Goal: Find specific page/section: Find specific page/section

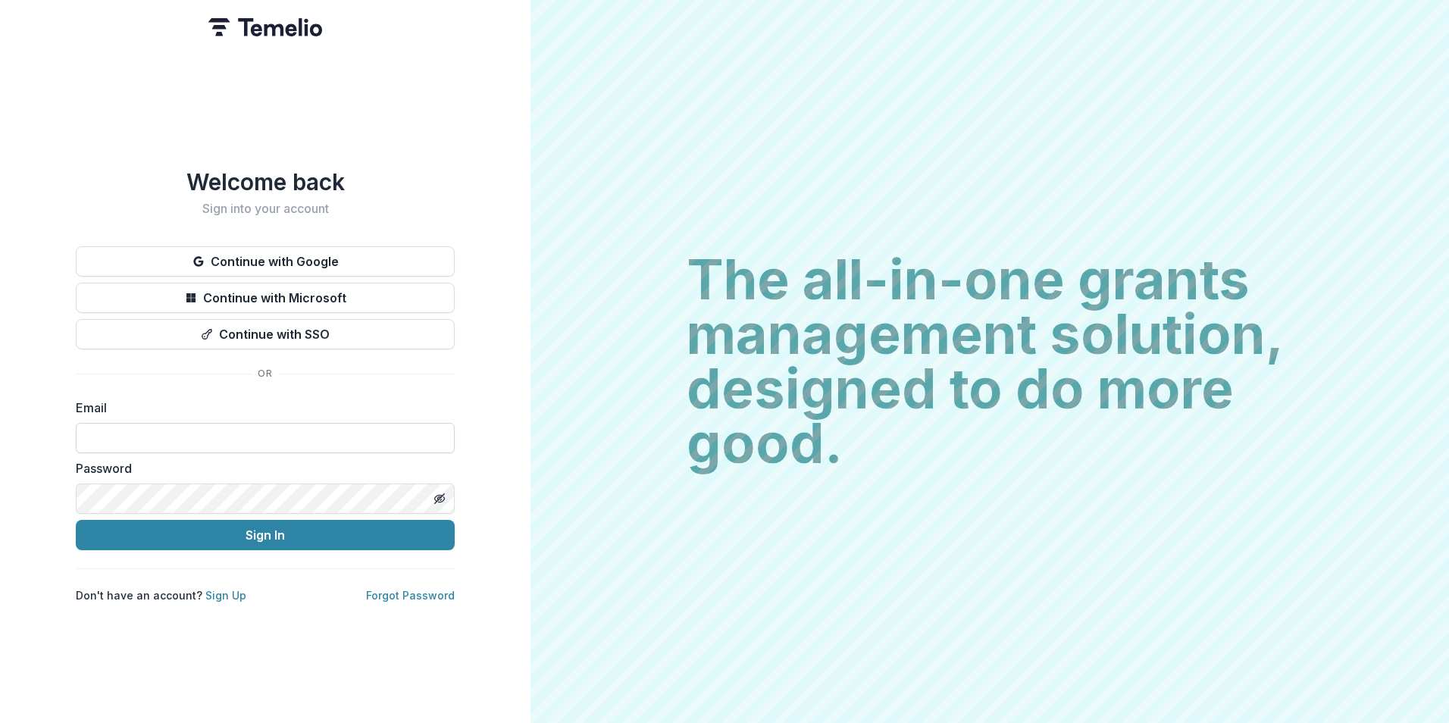
click at [276, 436] on input at bounding box center [265, 438] width 379 height 30
drag, startPoint x: 89, startPoint y: 431, endPoint x: 121, endPoint y: 440, distance: 32.6
click at [117, 437] on input "**********" at bounding box center [265, 438] width 379 height 30
type input "**********"
click at [76, 520] on button "Sign In" at bounding box center [265, 535] width 379 height 30
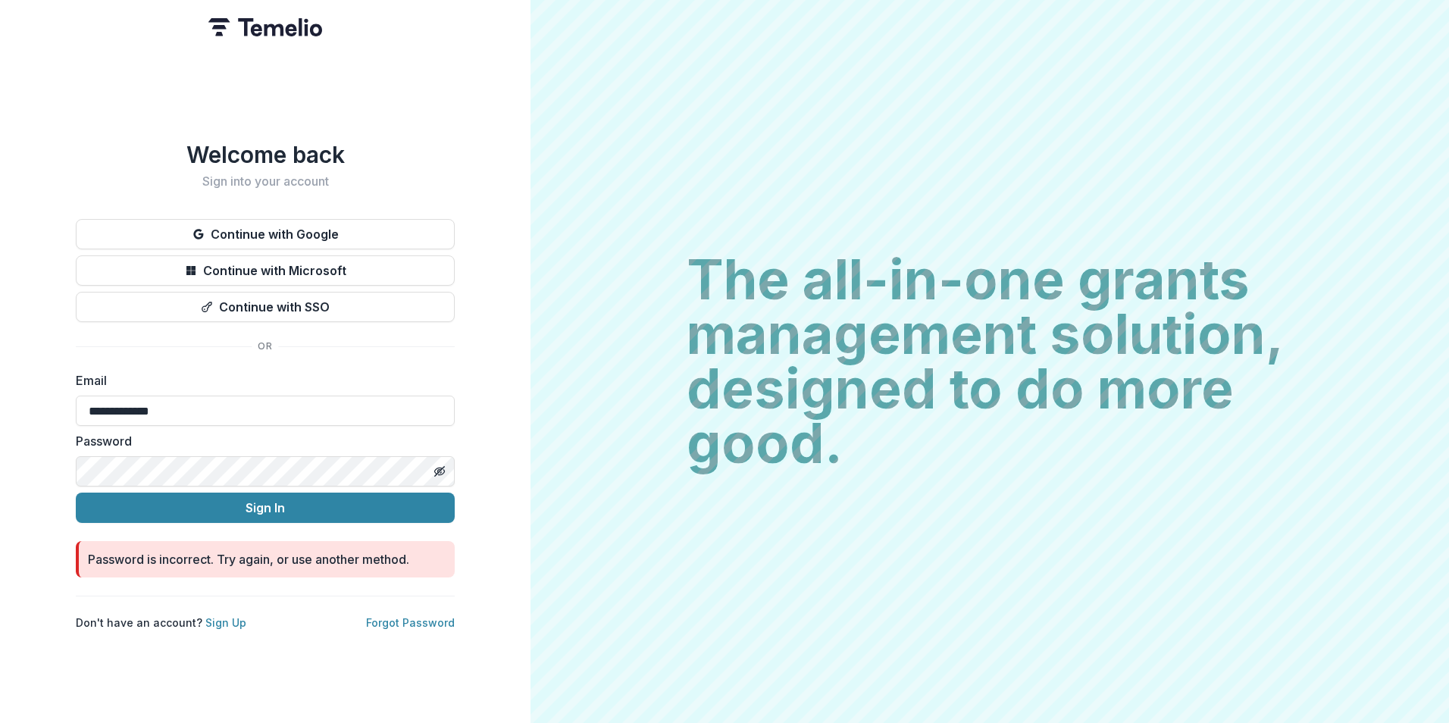
click at [76, 493] on button "Sign In" at bounding box center [265, 508] width 379 height 30
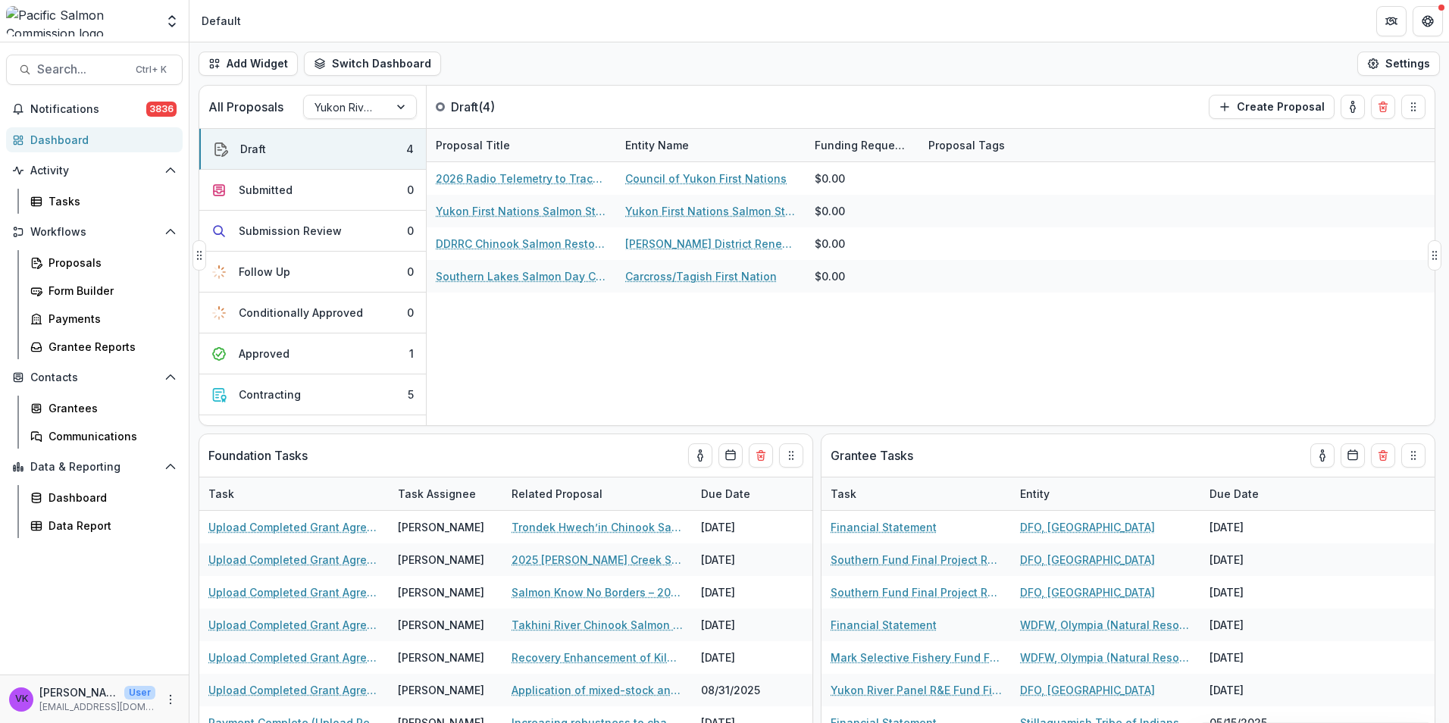
click at [951, 106] on div "All Proposals Yukon River Panel R&E Fund Draft ( 4 ) Create Proposal" at bounding box center [785, 107] width 1172 height 42
drag, startPoint x: 79, startPoint y: 407, endPoint x: 236, endPoint y: 414, distance: 157.1
click at [80, 409] on div "Grantees" at bounding box center [110, 408] width 122 height 16
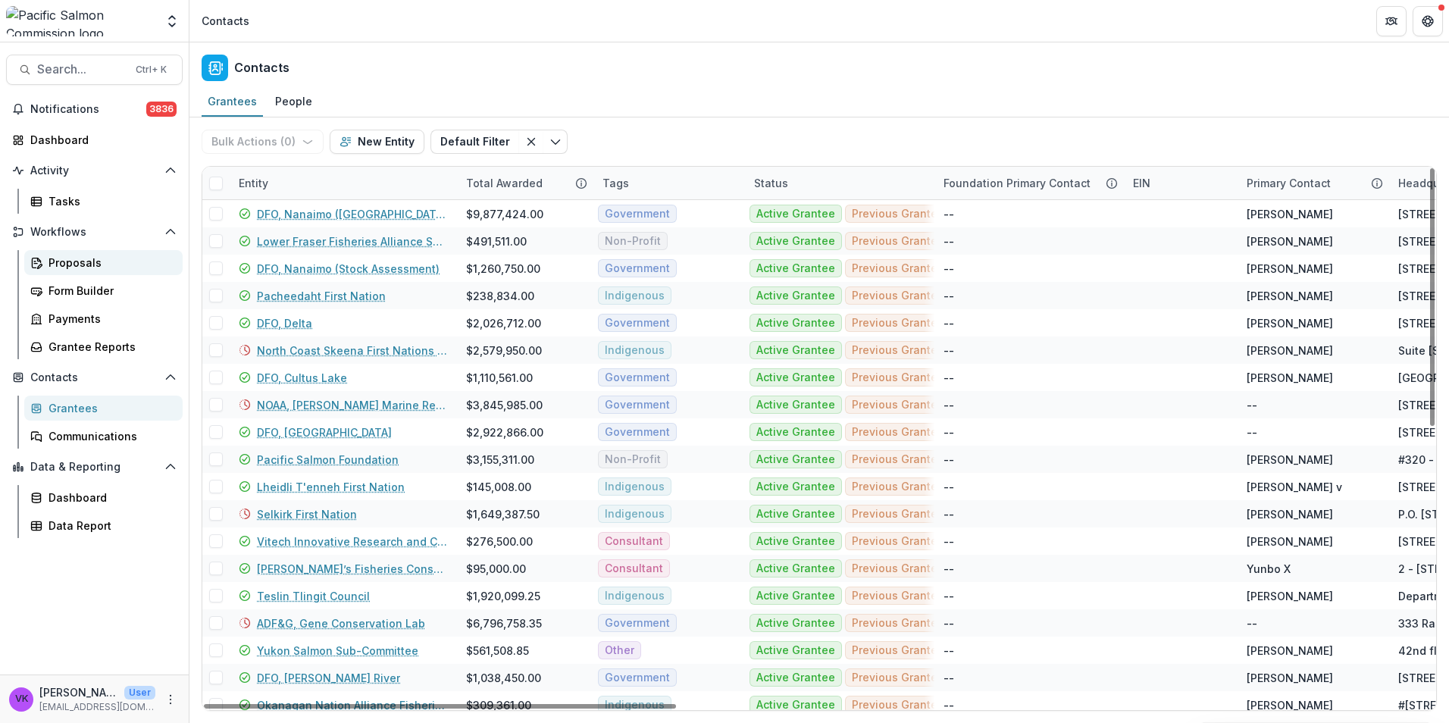
click at [86, 264] on div "Proposals" at bounding box center [110, 263] width 122 height 16
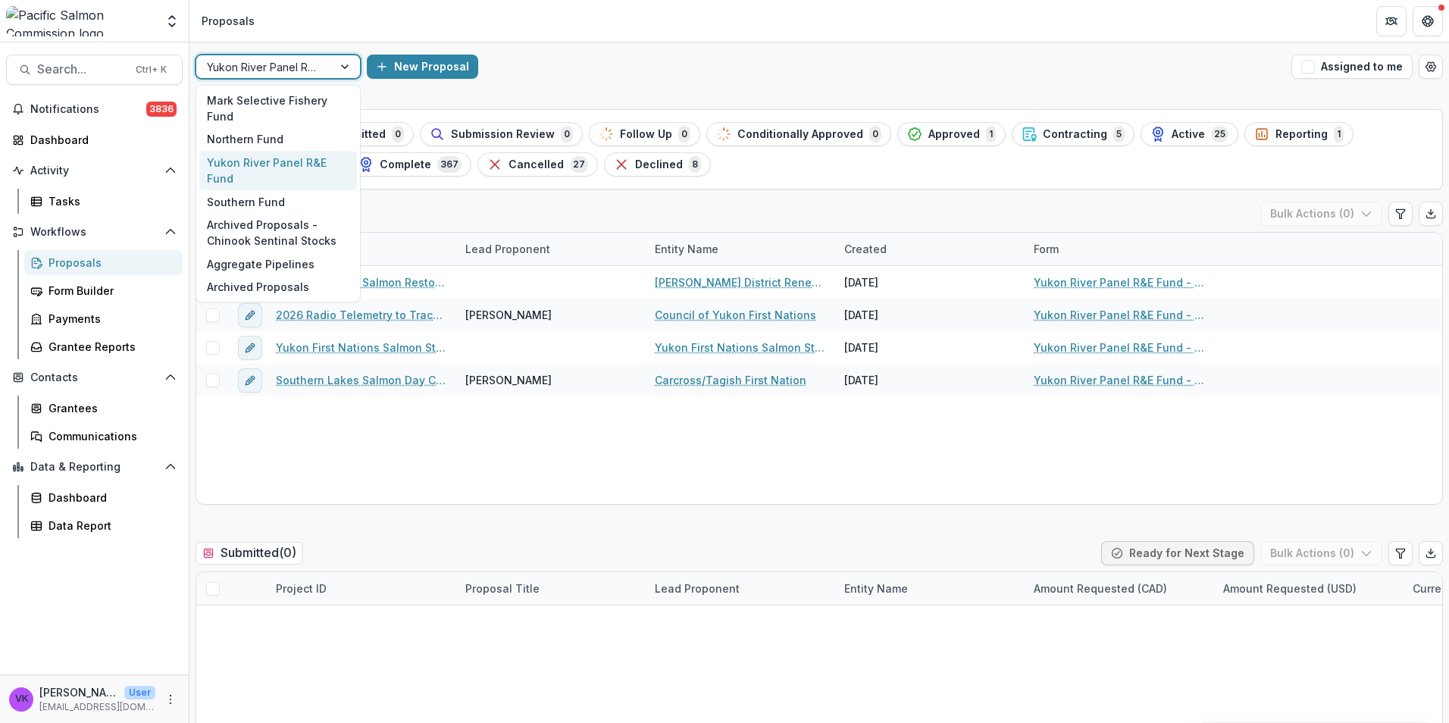
click at [339, 64] on div at bounding box center [346, 66] width 27 height 23
click at [280, 194] on div "Southern Fund" at bounding box center [278, 201] width 158 height 23
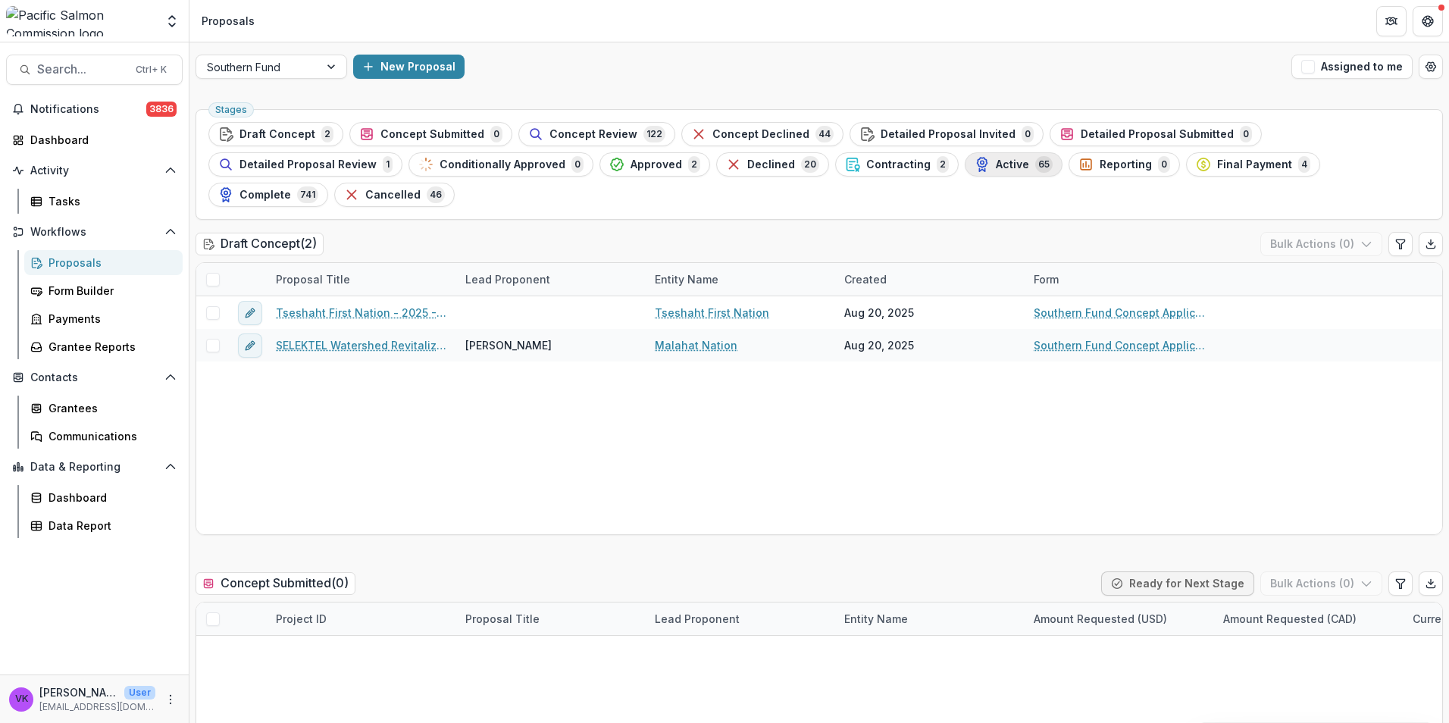
click at [996, 161] on span "Active" at bounding box center [1012, 164] width 33 height 13
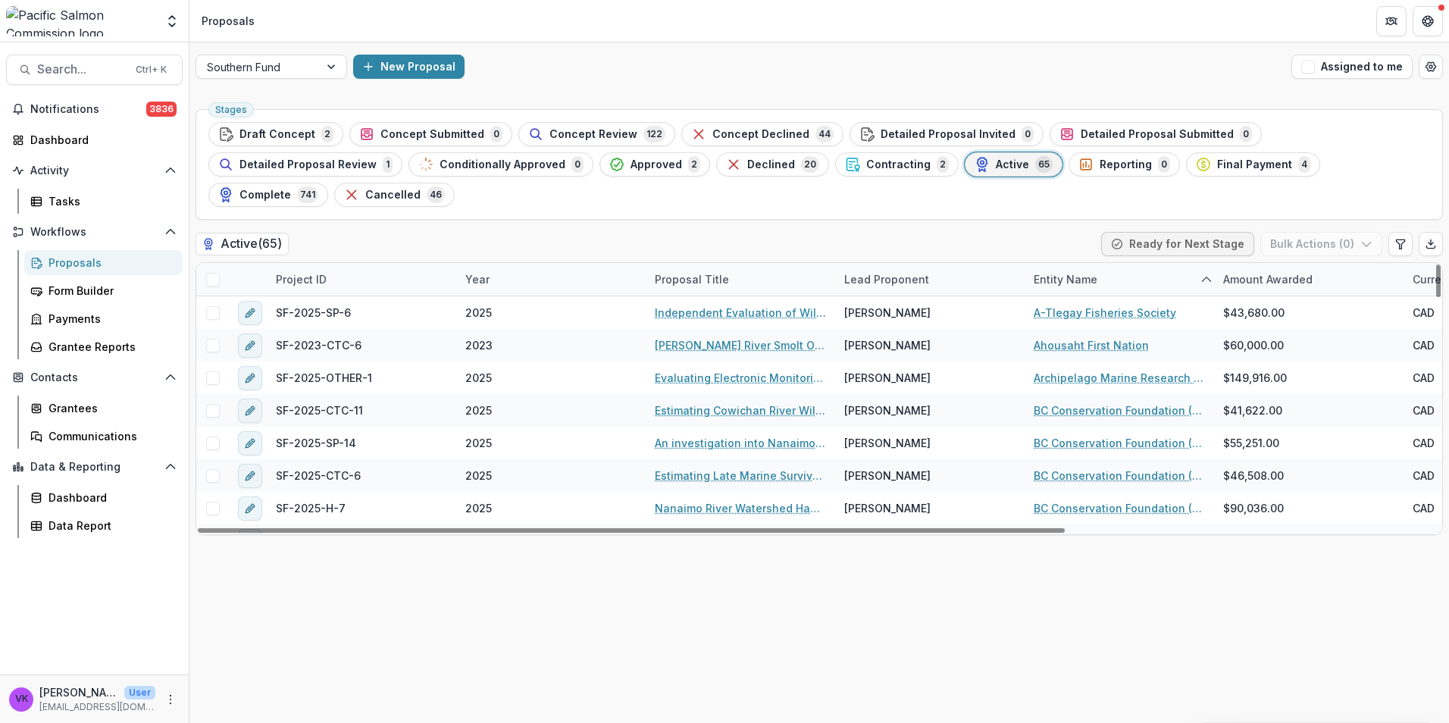
click at [1117, 263] on div "Entity Name" at bounding box center [1120, 279] width 190 height 33
click at [1104, 285] on input at bounding box center [1119, 283] width 182 height 24
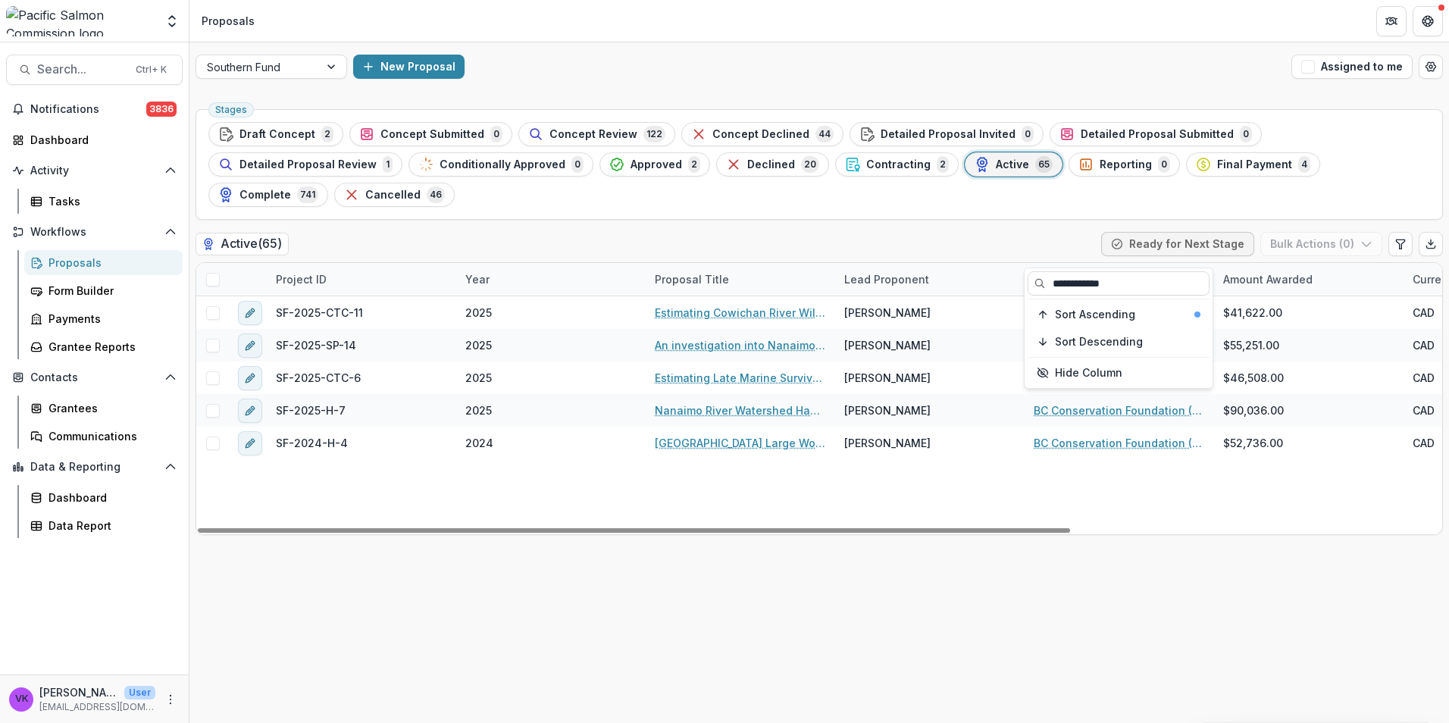
type input "**********"
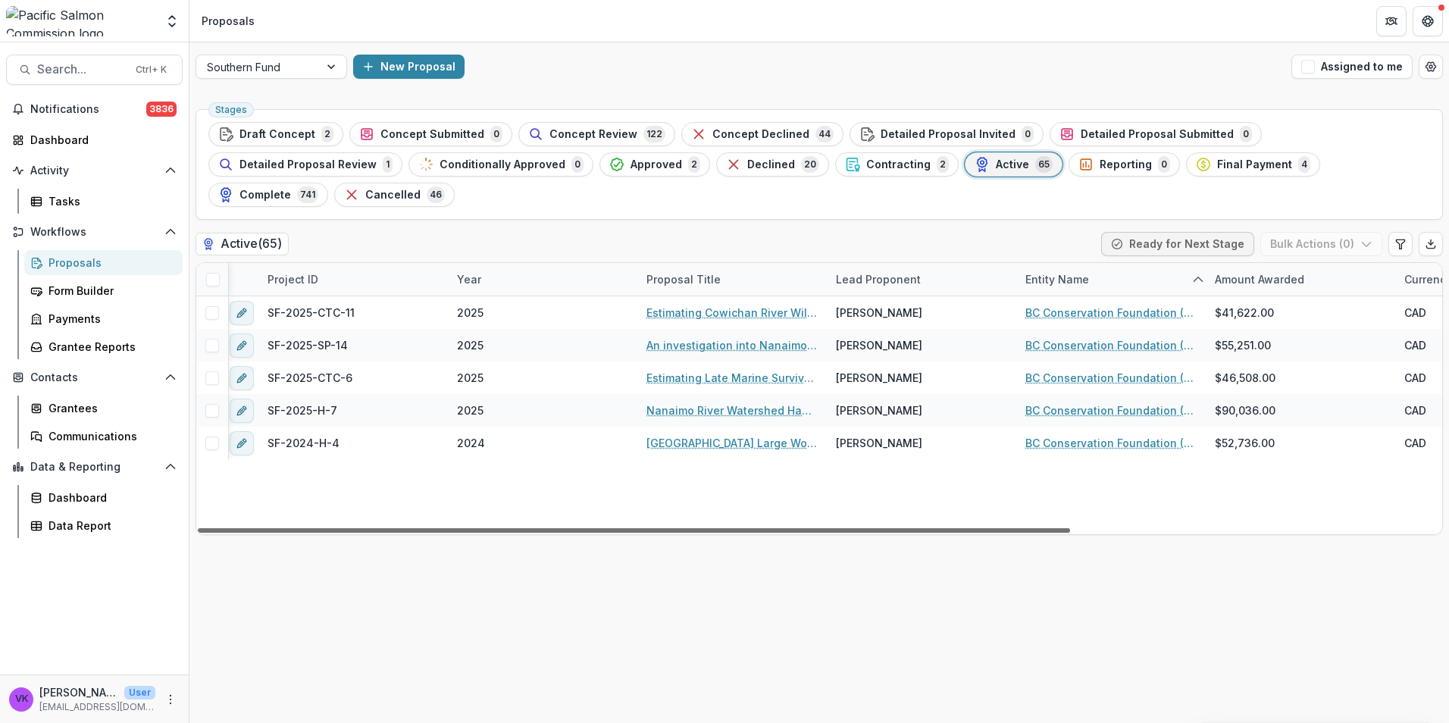
scroll to position [0, 11]
click at [929, 528] on div at bounding box center [634, 530] width 872 height 5
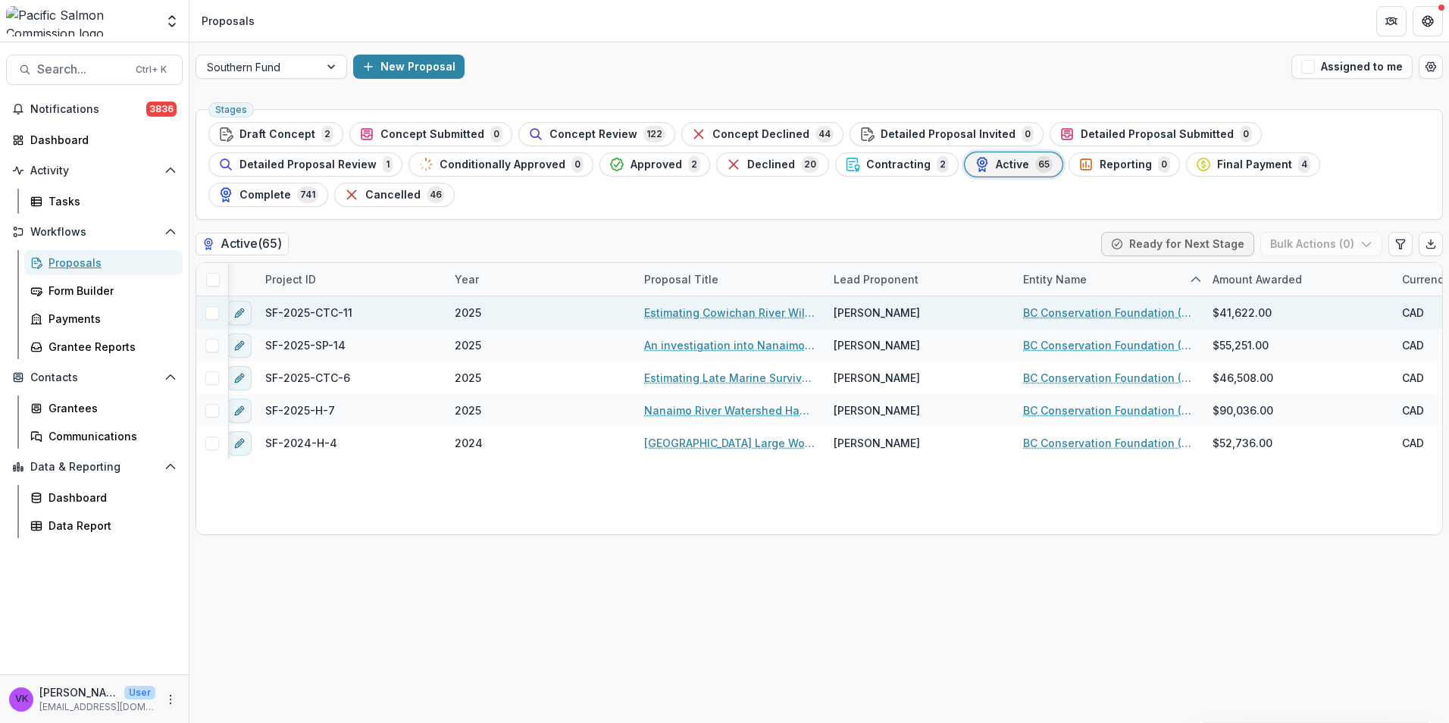
drag, startPoint x: 66, startPoint y: 267, endPoint x: 196, endPoint y: 293, distance: 133.0
click at [66, 269] on div "Proposals" at bounding box center [110, 263] width 122 height 16
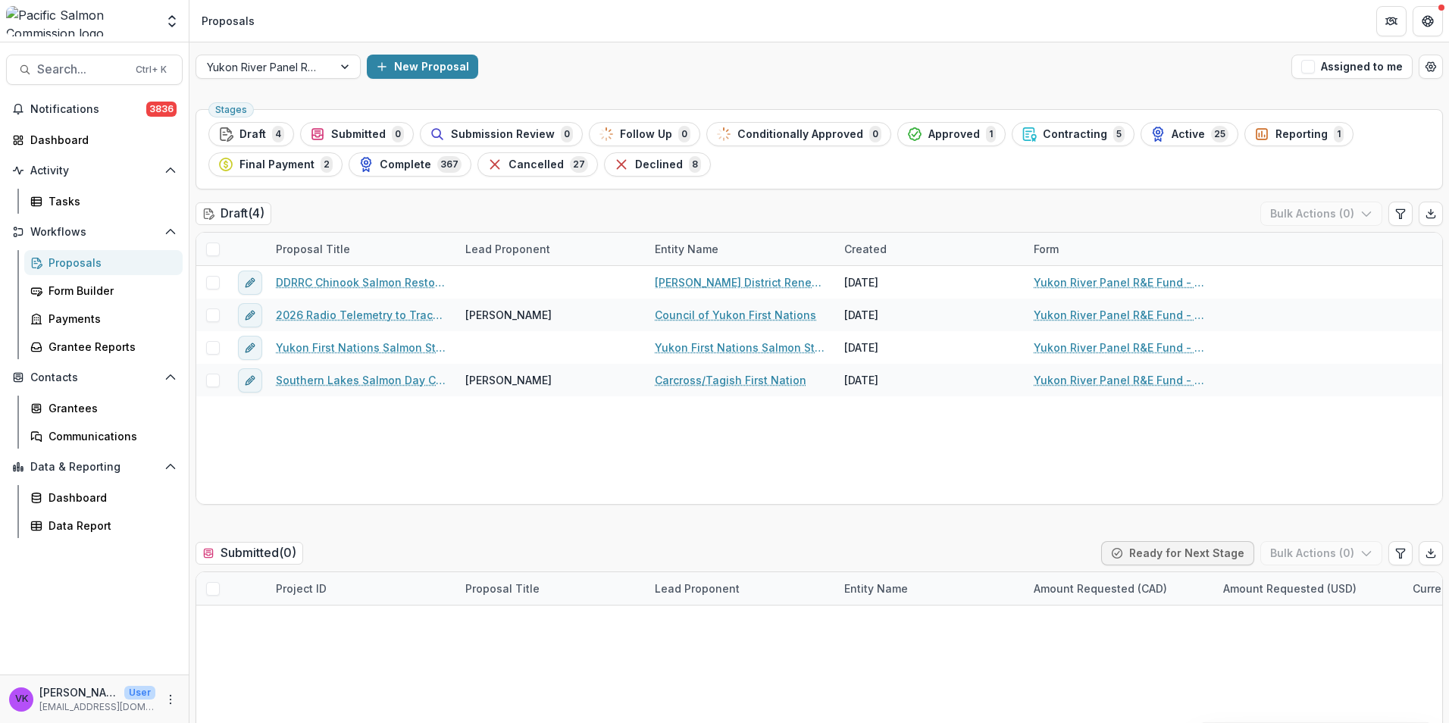
drag, startPoint x: 1056, startPoint y: 133, endPoint x: 1413, endPoint y: 286, distance: 388.2
click at [1058, 136] on span "Contracting" at bounding box center [1075, 134] width 64 height 13
